Goal: Transaction & Acquisition: Register for event/course

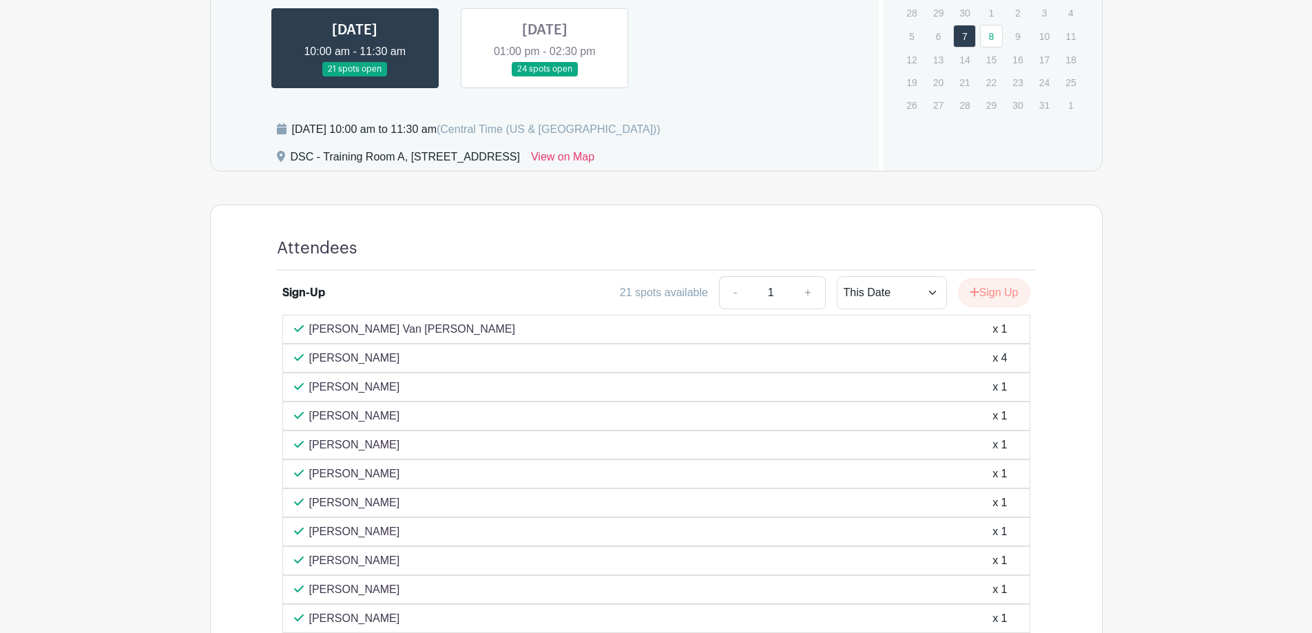
scroll to position [620, 0]
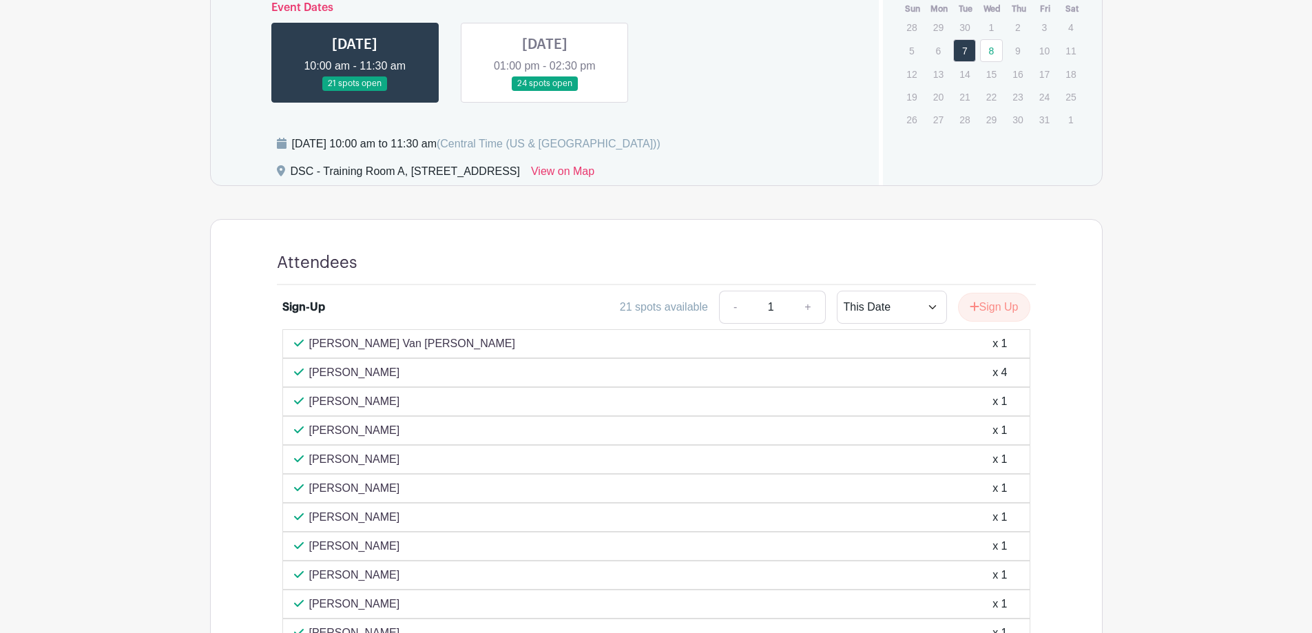
click at [556, 115] on div "Dates and locations Event Dates [DATE] 10:00 am - 11:30 am 21 spots open [DATE]…" at bounding box center [545, 52] width 669 height 267
click at [545, 91] on link at bounding box center [545, 91] width 0 height 0
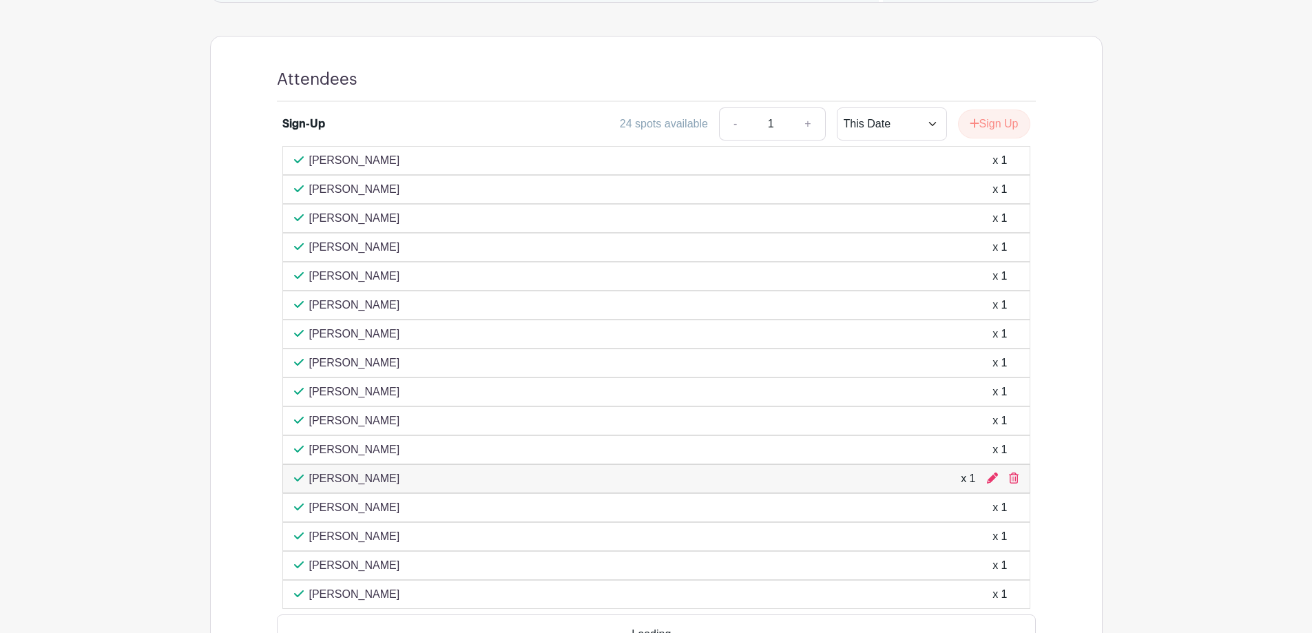
scroll to position [826, 0]
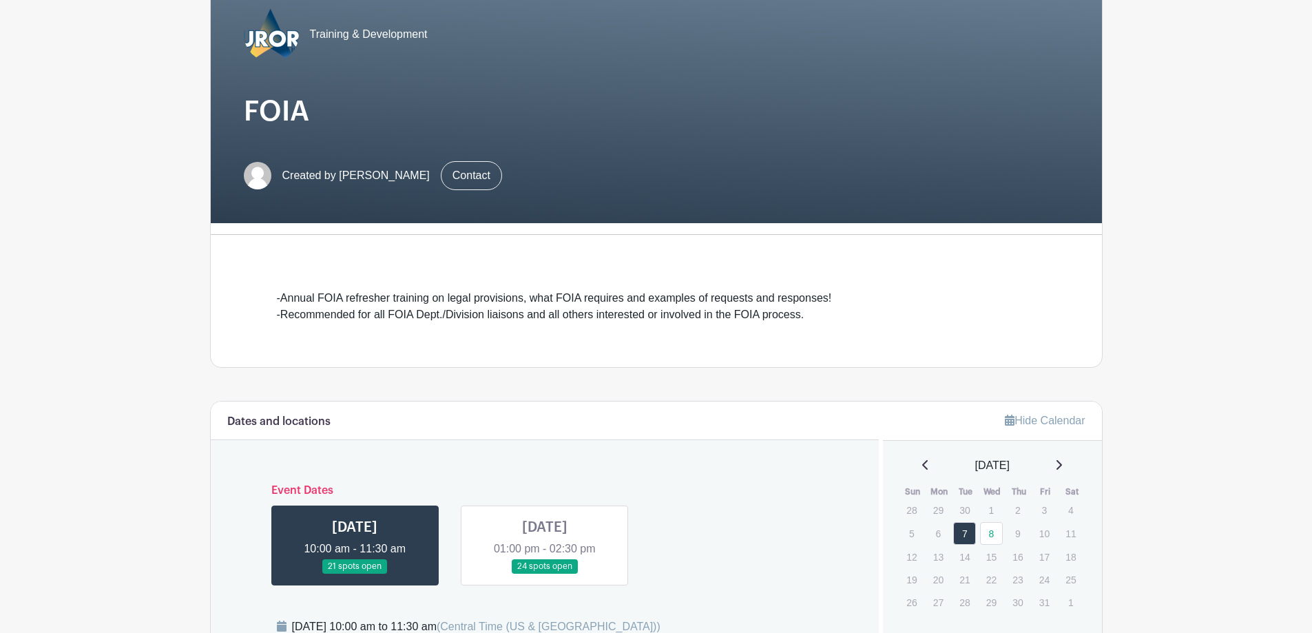
scroll to position [138, 0]
click at [545, 573] on link at bounding box center [545, 573] width 0 height 0
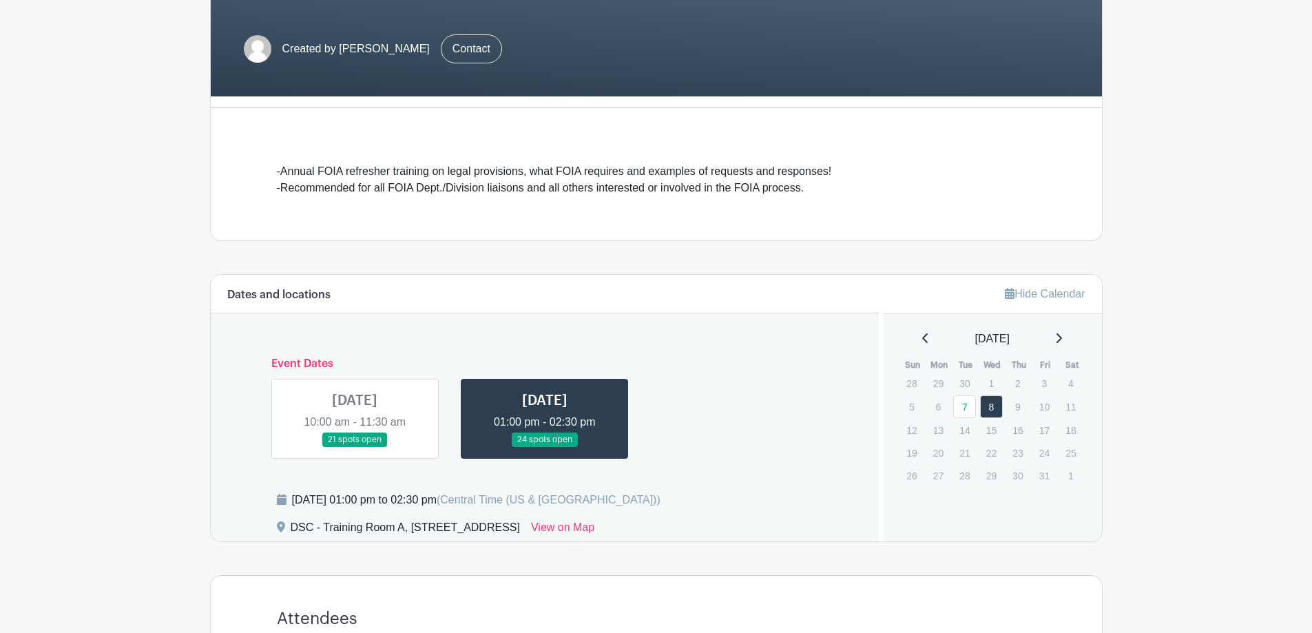
scroll to position [413, 0]
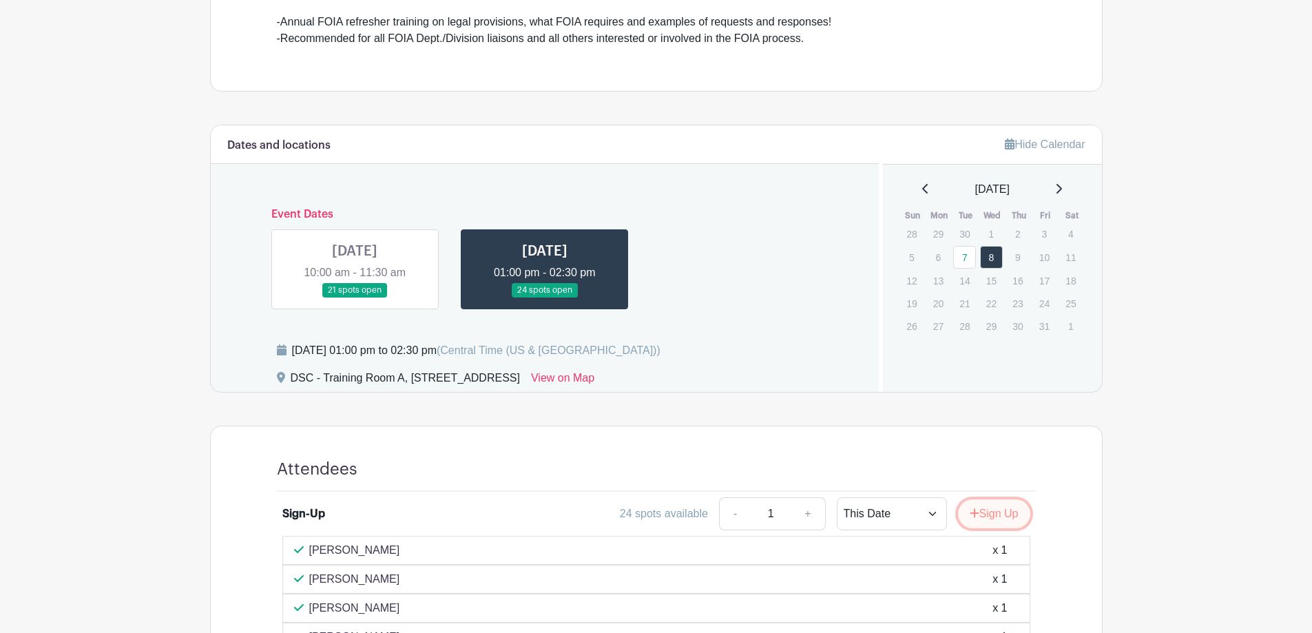
click at [997, 517] on button "Sign Up" at bounding box center [994, 513] width 72 height 29
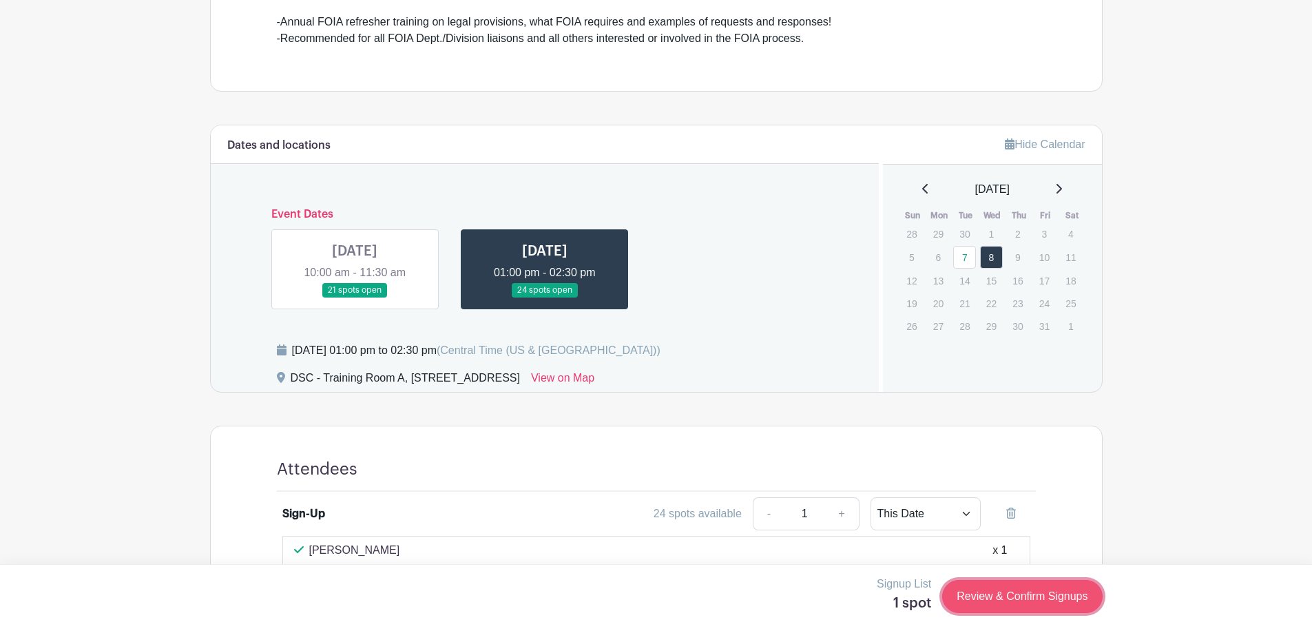
click at [1070, 581] on link "Review & Confirm Signups" at bounding box center [1022, 596] width 160 height 33
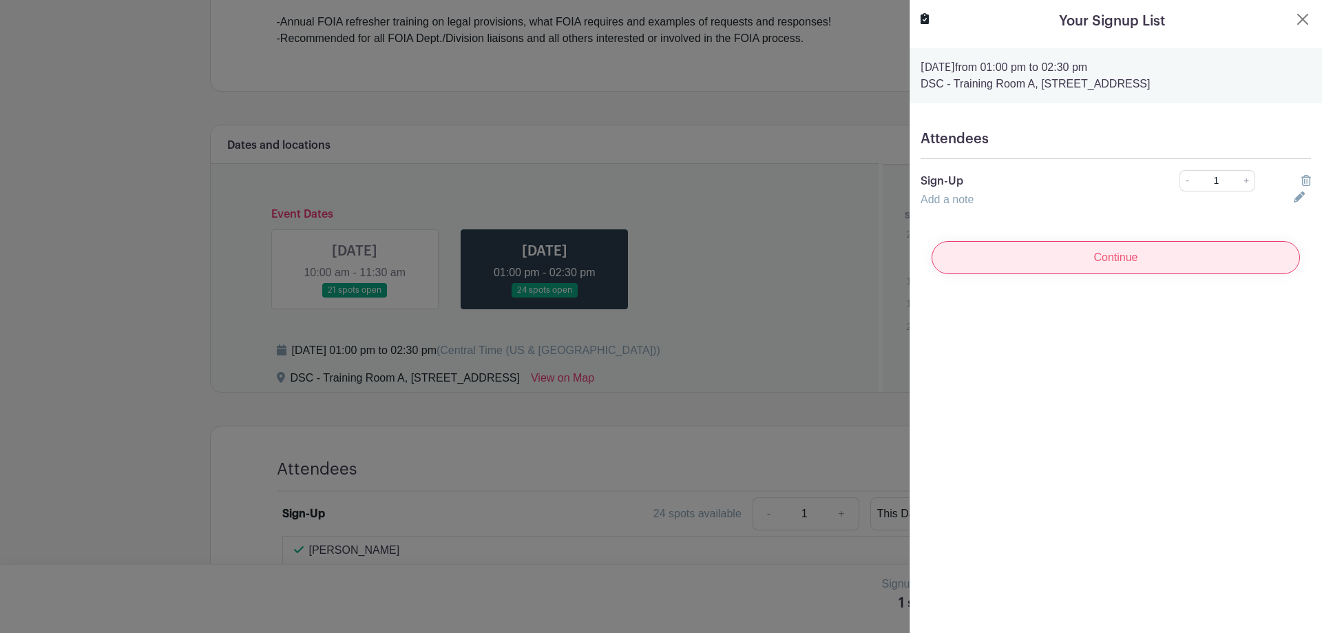
click at [1063, 270] on input "Continue" at bounding box center [1116, 257] width 368 height 33
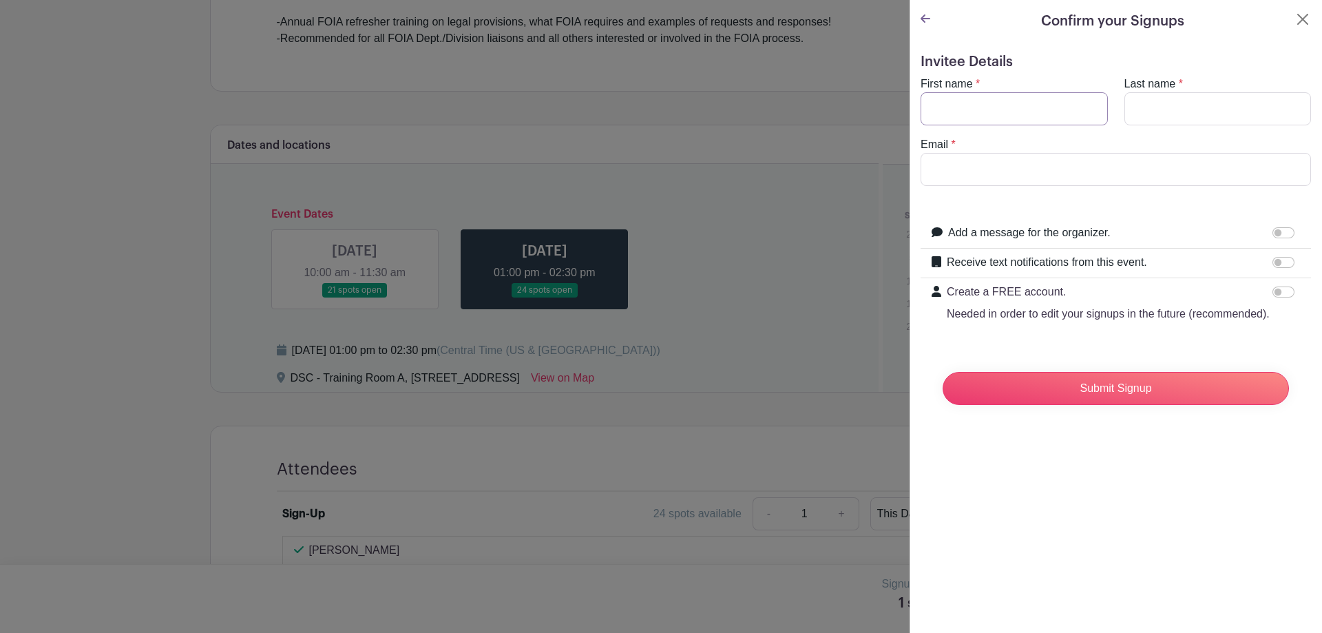
click at [968, 123] on input "First name" at bounding box center [1014, 108] width 187 height 33
type input "[PERSON_NAME]"
click at [1144, 109] on input "Last name" at bounding box center [1218, 108] width 187 height 33
type input "[PERSON_NAME]"
click at [1037, 170] on input "Email" at bounding box center [1116, 169] width 391 height 33
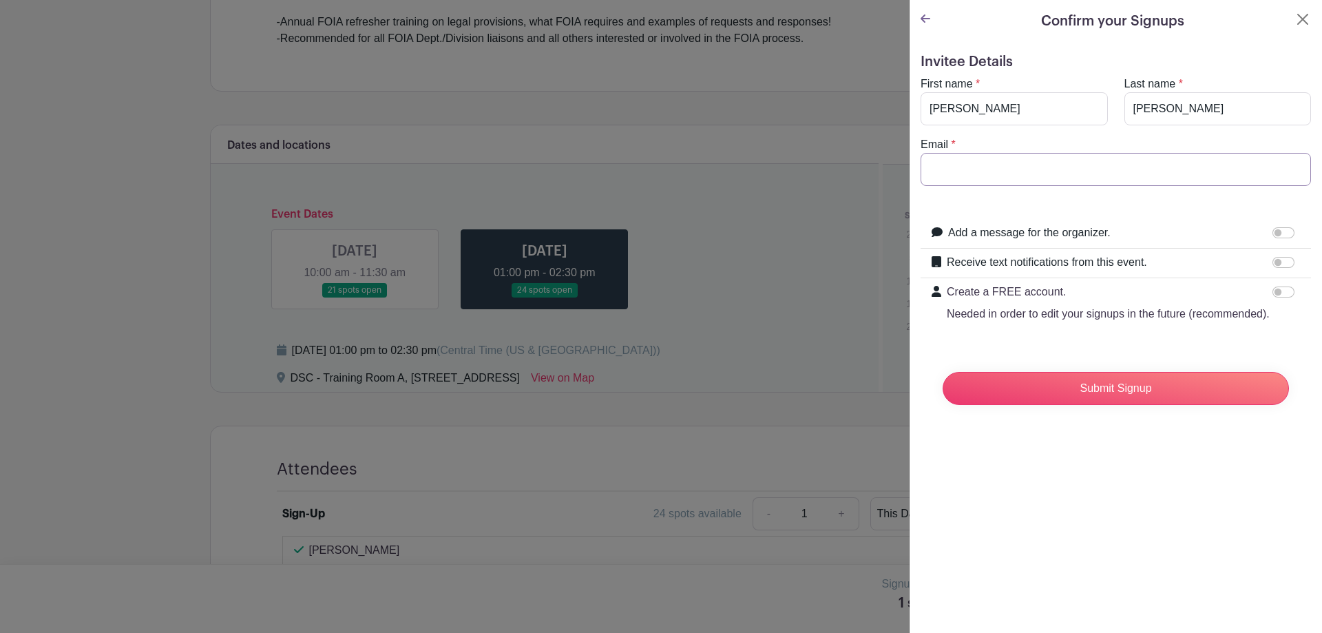
type input "[EMAIL_ADDRESS][DOMAIN_NAME]"
click at [1168, 404] on input "Submit Signup" at bounding box center [1116, 388] width 346 height 33
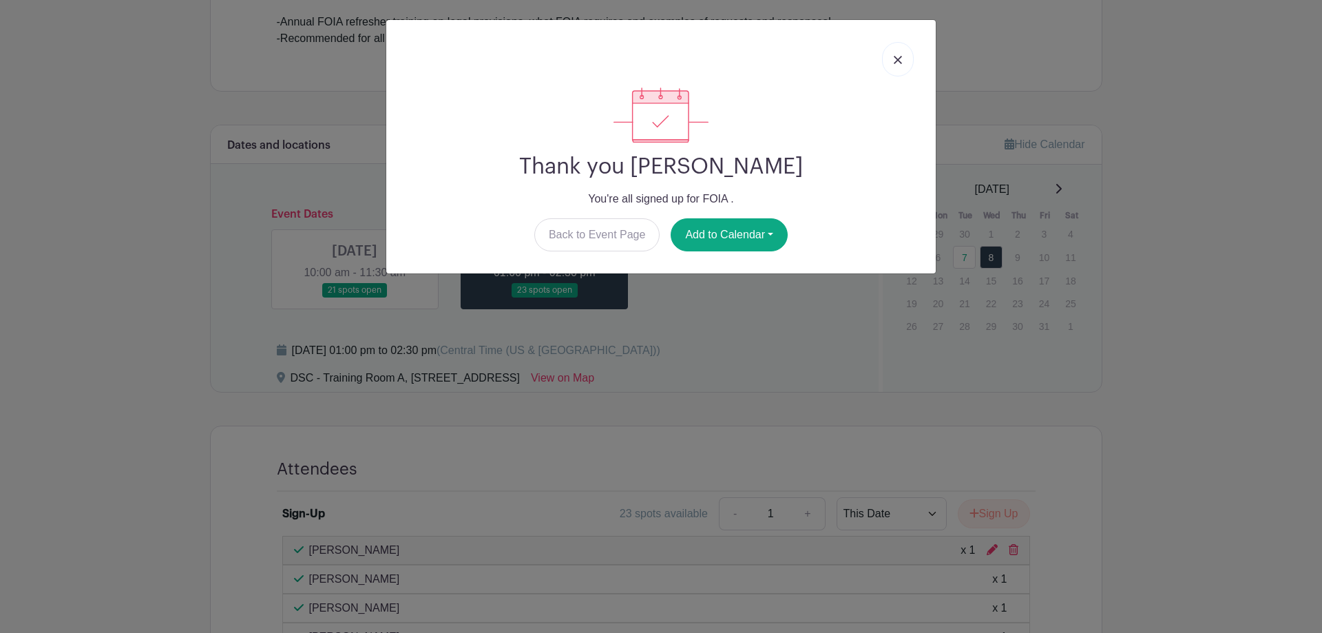
click at [887, 61] on link at bounding box center [898, 59] width 32 height 34
